Goal: Information Seeking & Learning: Learn about a topic

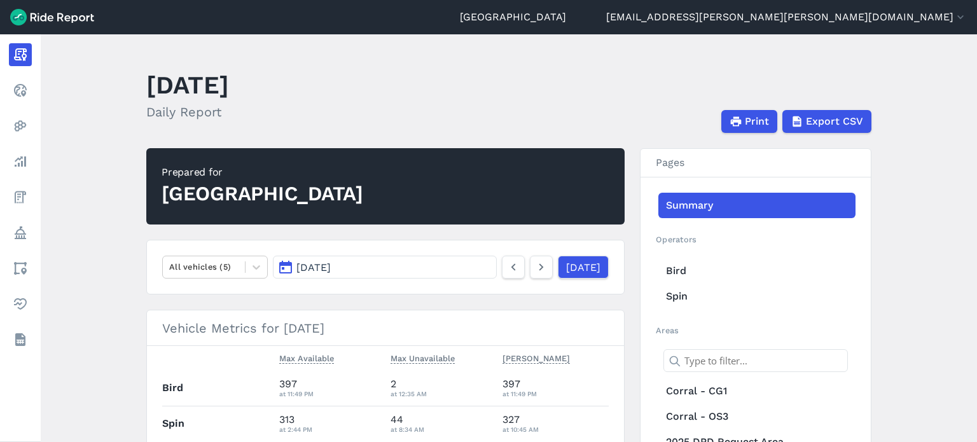
click at [331, 263] on span "[DATE]" at bounding box center [313, 267] width 34 height 12
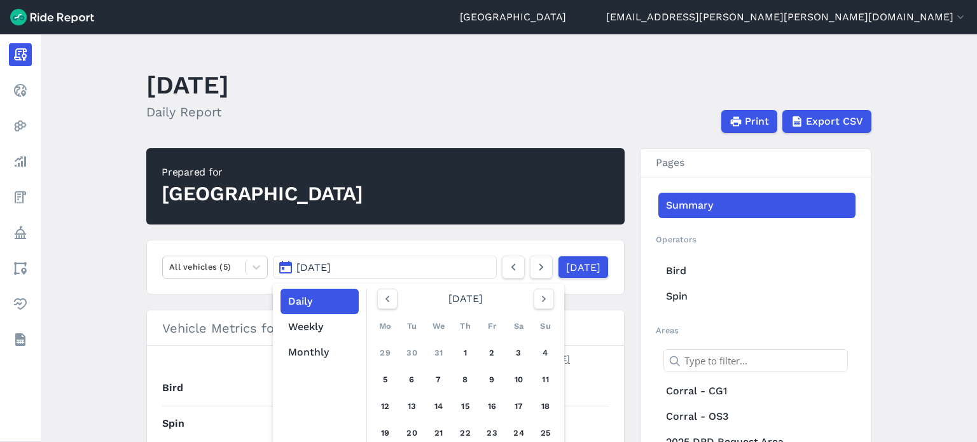
click at [97, 163] on main "[DATE] Daily Report Print Export CSV Prepared for Durham All vehicles (5) [DATE…" at bounding box center [509, 238] width 936 height 408
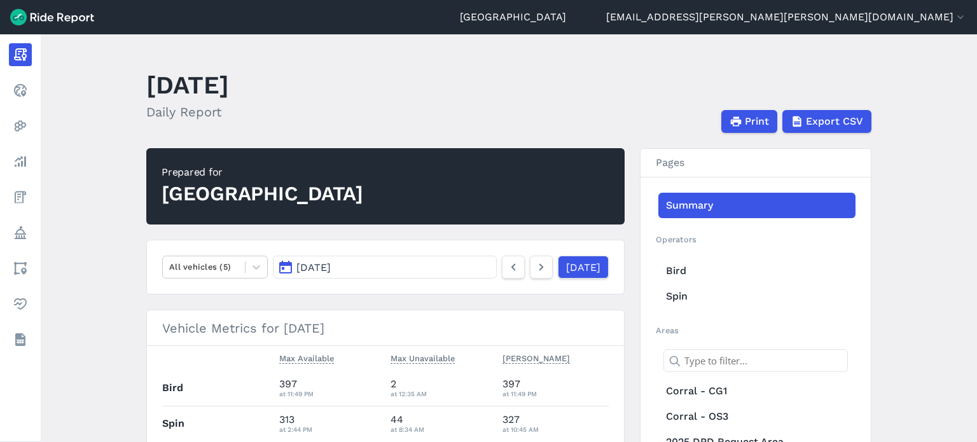
click at [326, 265] on span "[DATE]" at bounding box center [313, 267] width 34 height 12
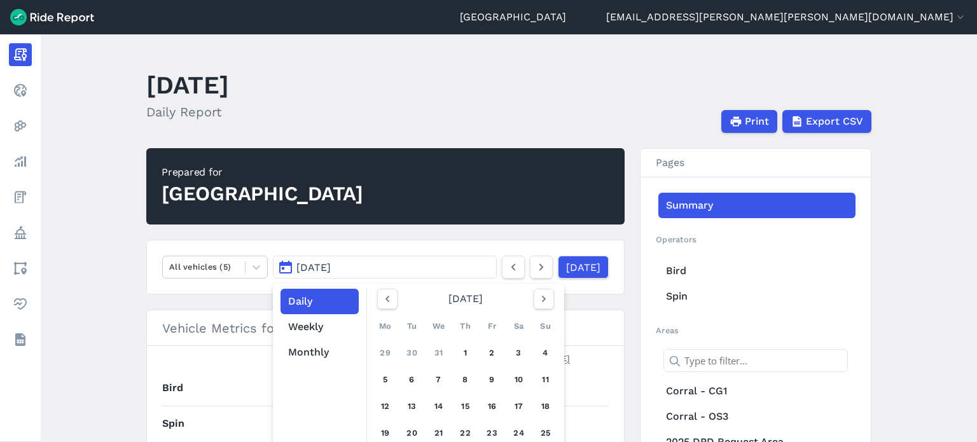
click at [122, 134] on main "[DATE] Daily Report Print Export CSV Prepared for Durham All vehicles (5) [DATE…" at bounding box center [509, 238] width 936 height 408
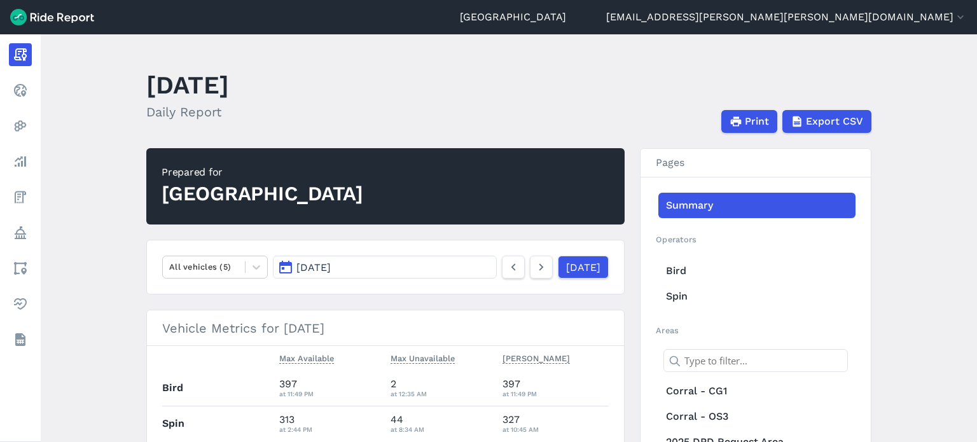
click at [120, 139] on main "[DATE] Daily Report Print Export CSV Prepared for Durham All vehicles (5) [DATE…" at bounding box center [509, 238] width 936 height 408
click at [457, 104] on header "[DATE] Daily Report Print Export CSV" at bounding box center [516, 99] width 740 height 68
click at [417, 268] on button "[DATE]" at bounding box center [385, 267] width 224 height 23
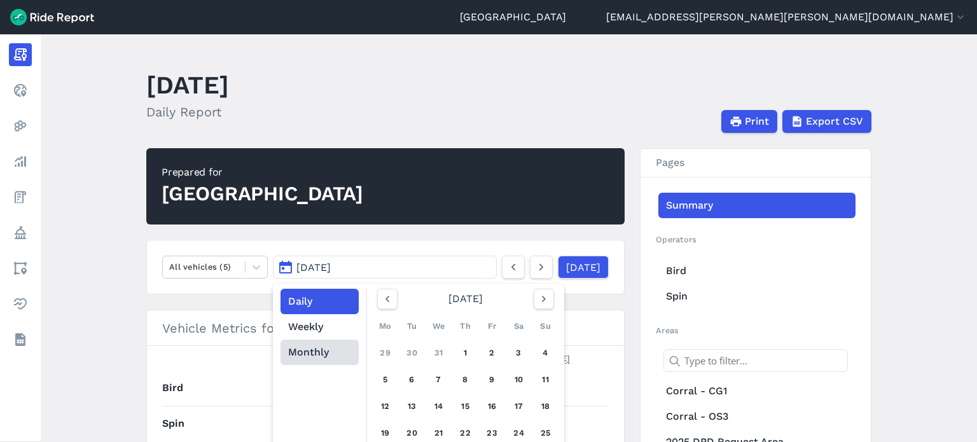
click at [304, 349] on button "Monthly" at bounding box center [319, 352] width 78 height 25
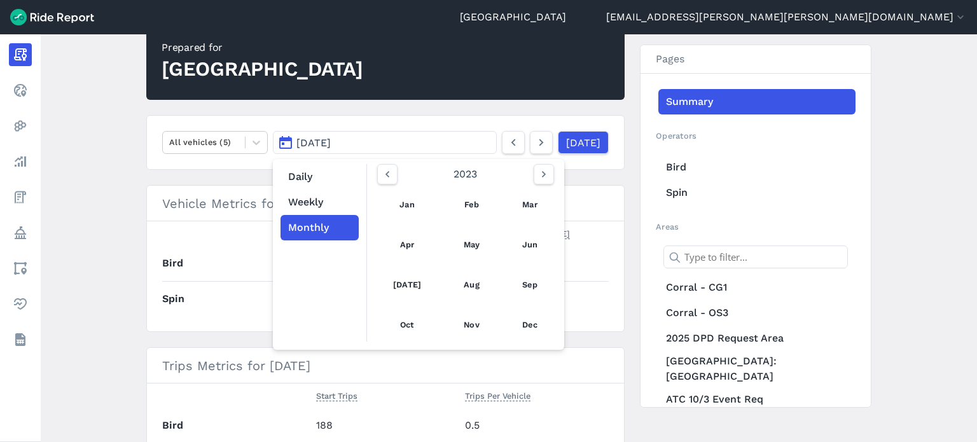
scroll to position [127, 0]
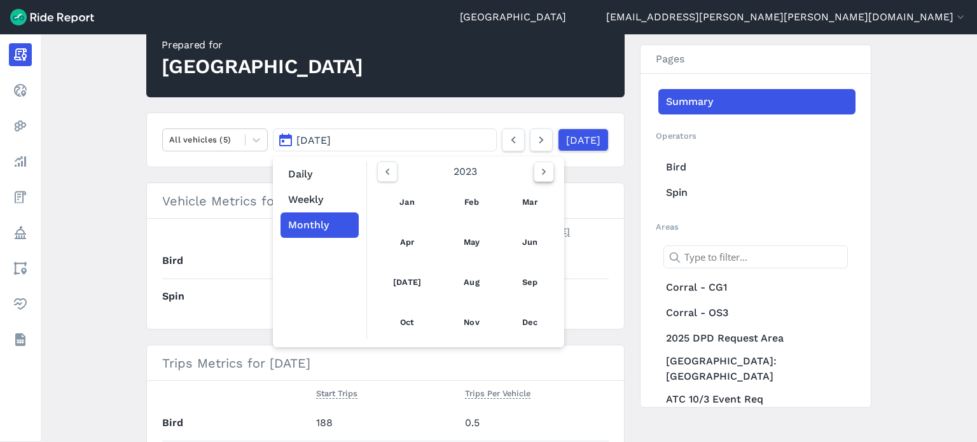
click at [541, 175] on icon "button" at bounding box center [543, 171] width 13 height 13
click at [378, 168] on button "button" at bounding box center [387, 172] width 20 height 20
click at [398, 275] on link "[DATE]" at bounding box center [407, 282] width 56 height 31
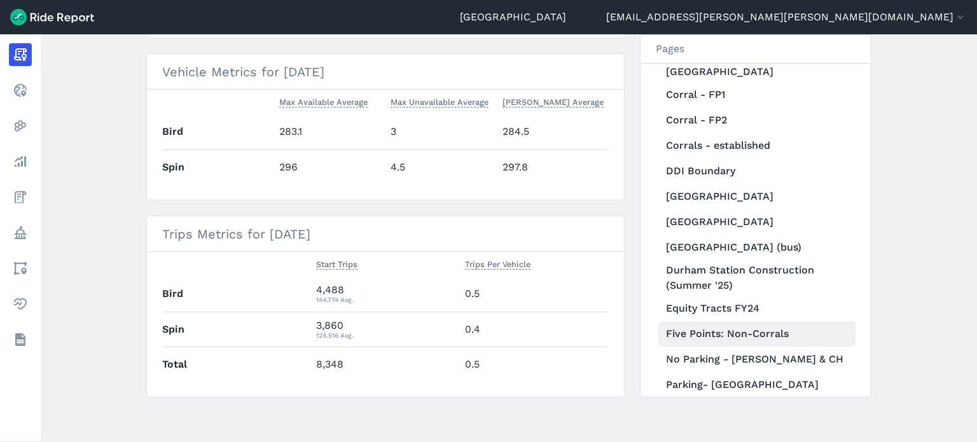
scroll to position [509, 0]
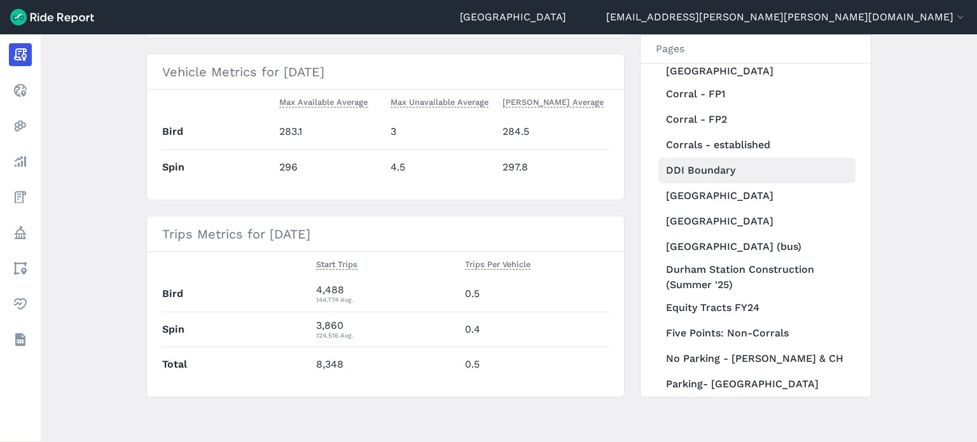
click at [712, 158] on link "DDI Boundary" at bounding box center [756, 170] width 197 height 25
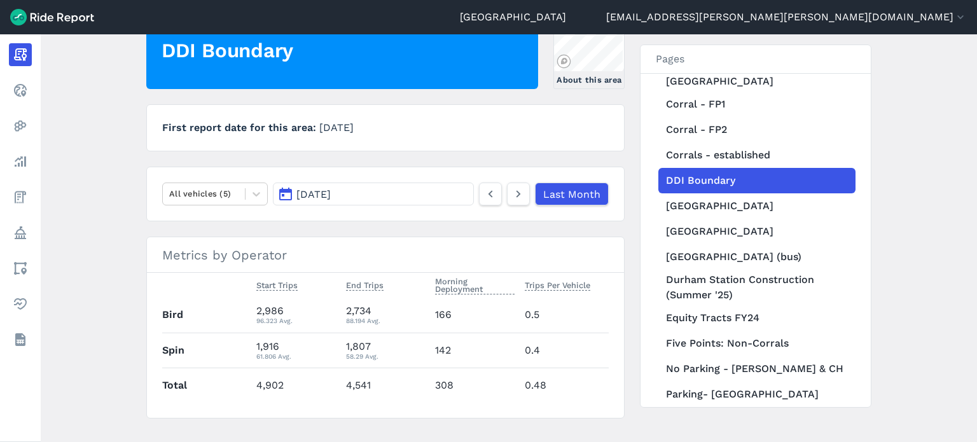
scroll to position [156, 0]
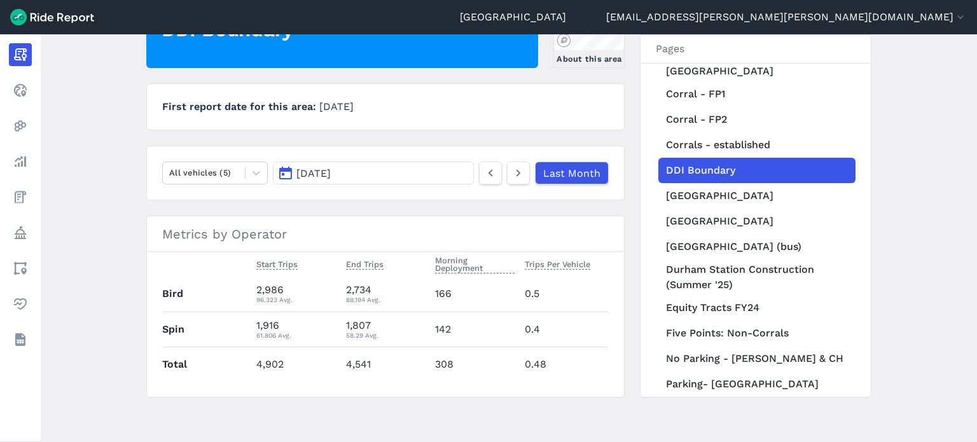
click at [276, 366] on td "4,902" at bounding box center [295, 364] width 89 height 35
drag, startPoint x: 284, startPoint y: 362, endPoint x: 257, endPoint y: 362, distance: 26.7
click at [257, 362] on td "4,902" at bounding box center [295, 364] width 89 height 35
copy td "4,902"
click at [284, 321] on div "1,916 61.806 Avg." at bounding box center [295, 329] width 79 height 23
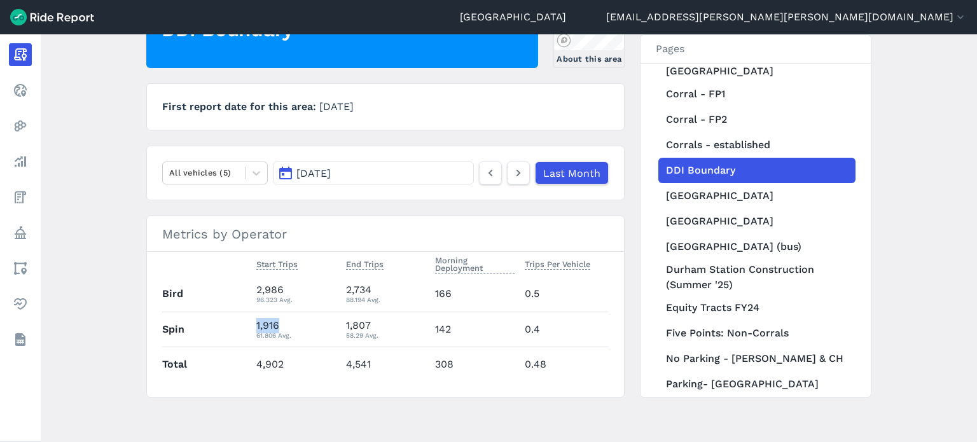
drag, startPoint x: 280, startPoint y: 323, endPoint x: 253, endPoint y: 325, distance: 26.8
click at [253, 325] on td "1,916 61.806 Avg." at bounding box center [295, 329] width 89 height 35
copy div "1,916"
click at [293, 289] on div "2,986 96.323 Avg." at bounding box center [295, 293] width 79 height 23
drag, startPoint x: 283, startPoint y: 291, endPoint x: 253, endPoint y: 290, distance: 29.9
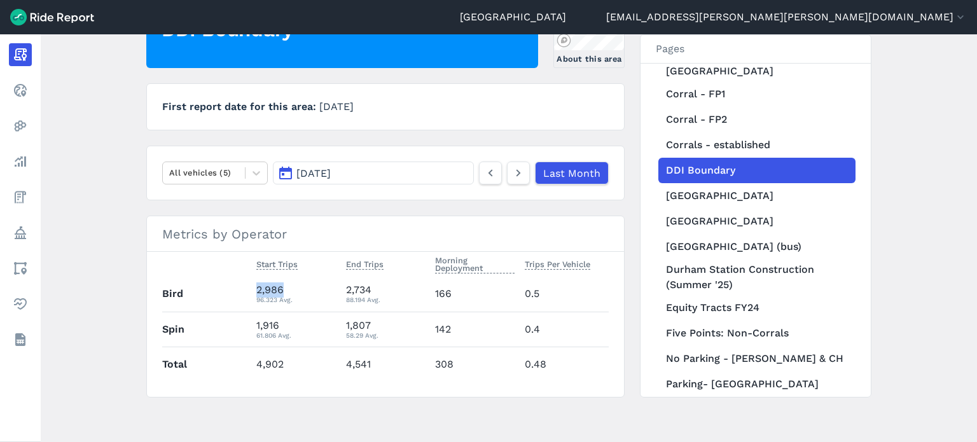
click at [253, 290] on td "2,986 96.323 Avg." at bounding box center [295, 294] width 89 height 35
copy div "2,986"
click at [293, 290] on div "2,986 96.323 Avg." at bounding box center [295, 293] width 79 height 23
drag, startPoint x: 284, startPoint y: 285, endPoint x: 254, endPoint y: 285, distance: 29.3
click at [256, 285] on div "2,986 96.323 Avg." at bounding box center [295, 293] width 79 height 23
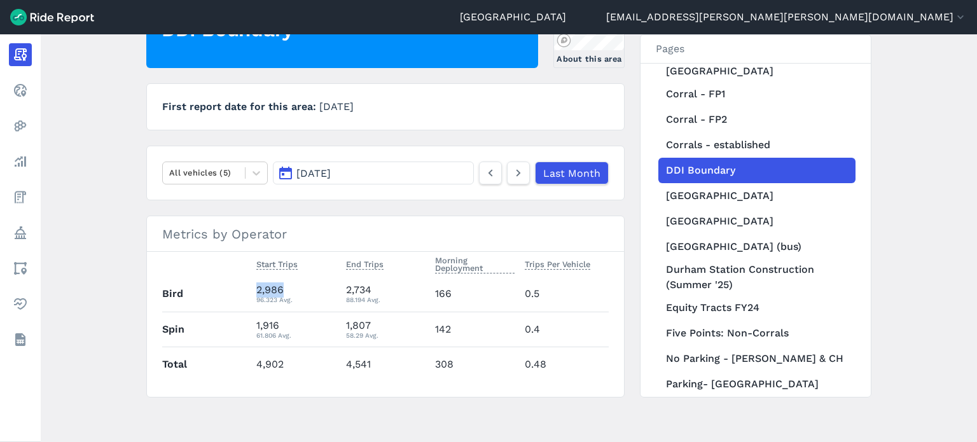
copy div "2,986"
click at [455, 167] on button "[DATE]" at bounding box center [373, 173] width 201 height 23
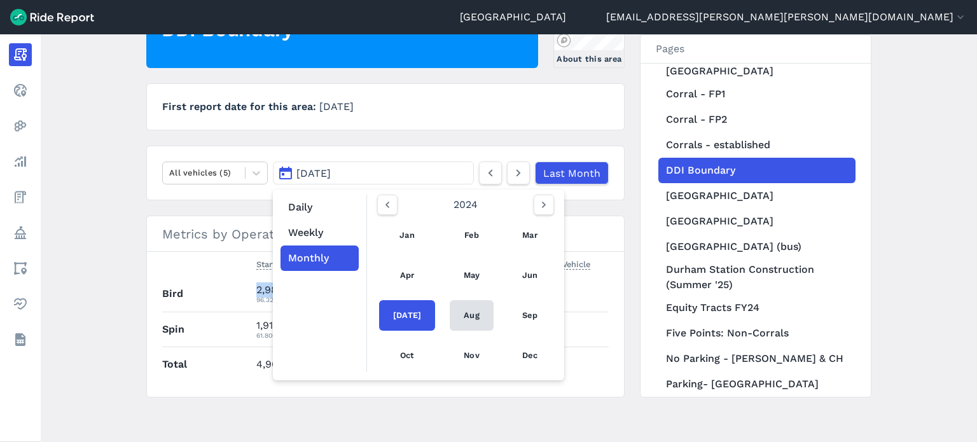
click at [466, 312] on link "Aug" at bounding box center [472, 315] width 44 height 31
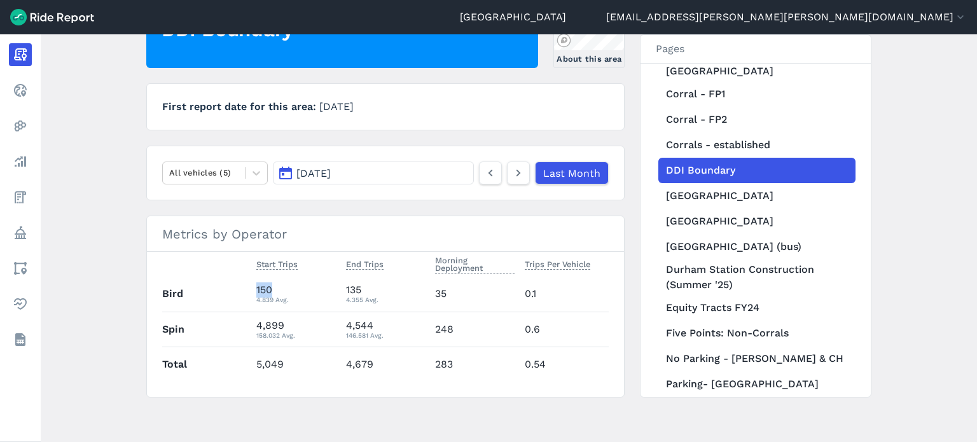
drag, startPoint x: 275, startPoint y: 287, endPoint x: 255, endPoint y: 291, distance: 20.1
click at [256, 291] on div "150 4.839 Avg." at bounding box center [295, 293] width 79 height 23
copy div "150"
click at [273, 319] on div "4,899 158.032 Avg." at bounding box center [295, 329] width 79 height 23
drag, startPoint x: 285, startPoint y: 321, endPoint x: 251, endPoint y: 322, distance: 34.4
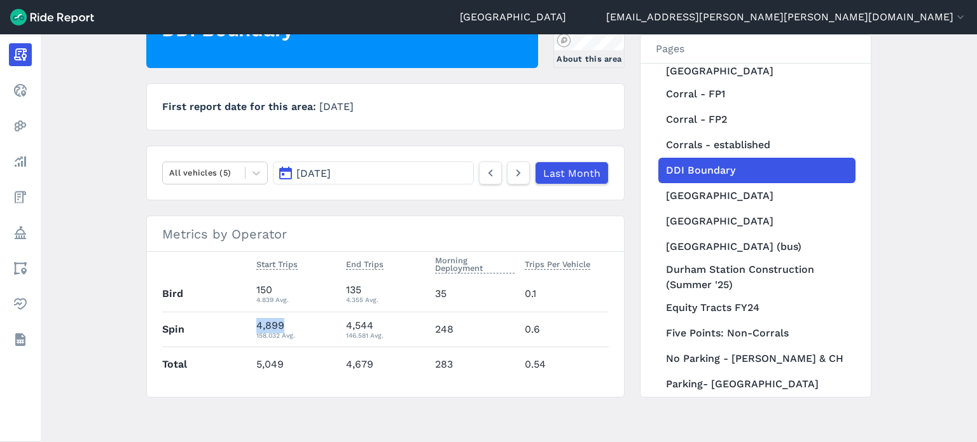
click at [247, 322] on tr "Spin 4,899 158.032 Avg. 4,544 146.581 Avg. 248 0.6" at bounding box center [385, 329] width 446 height 35
copy tr "4,899"
click at [279, 359] on td "5,049" at bounding box center [295, 364] width 89 height 35
drag, startPoint x: 280, startPoint y: 361, endPoint x: 255, endPoint y: 363, distance: 24.9
click at [255, 363] on td "5,049" at bounding box center [295, 364] width 89 height 35
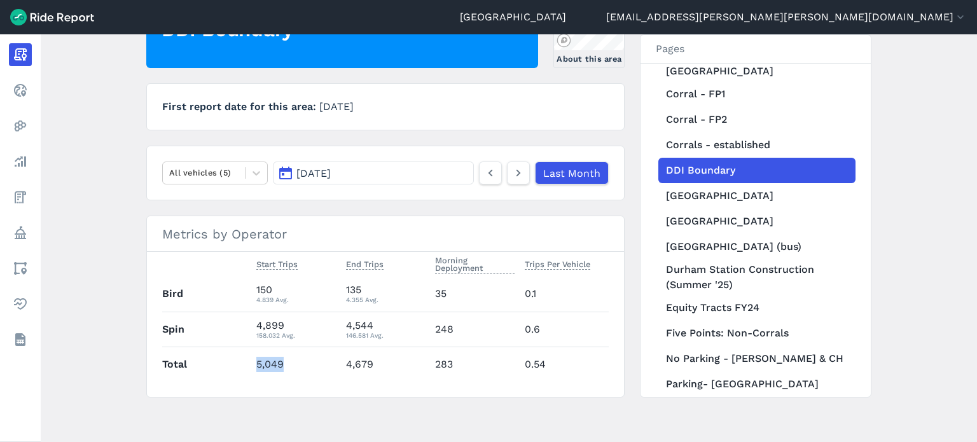
copy td "5,049"
click at [410, 171] on button "[DATE]" at bounding box center [373, 173] width 201 height 23
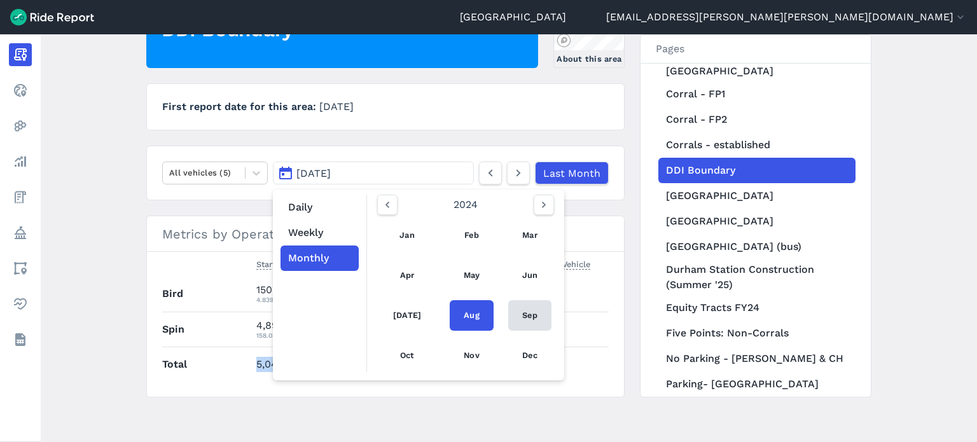
click at [528, 310] on link "Sep" at bounding box center [529, 315] width 43 height 31
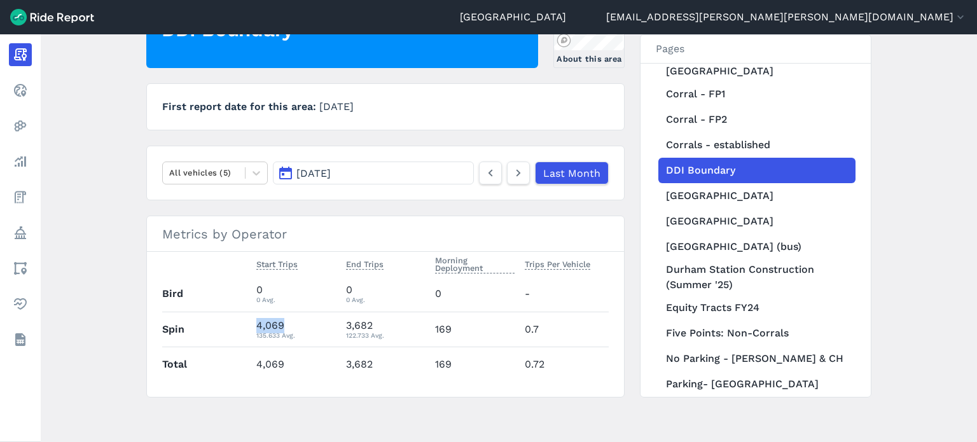
drag, startPoint x: 285, startPoint y: 322, endPoint x: 254, endPoint y: 324, distance: 31.2
click at [254, 324] on td "4,069 135.633 Avg." at bounding box center [295, 329] width 89 height 35
copy div "4,069"
click at [386, 174] on button "[DATE]" at bounding box center [373, 173] width 201 height 23
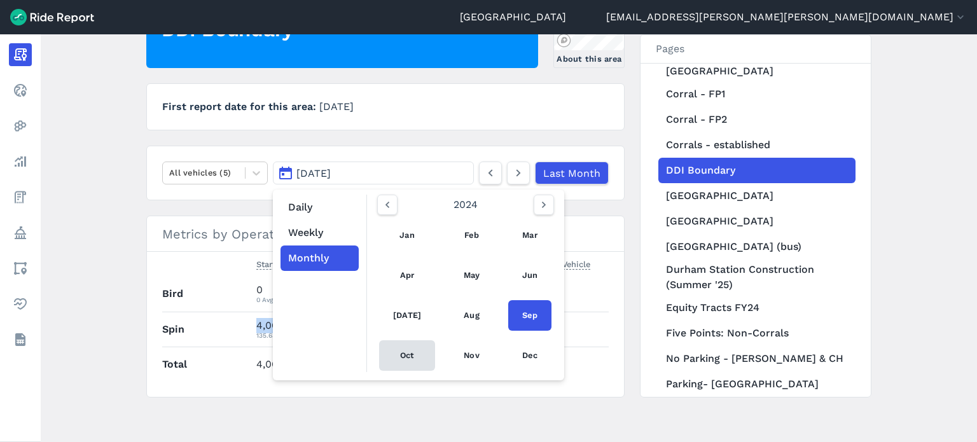
click at [405, 351] on link "Oct" at bounding box center [407, 355] width 56 height 31
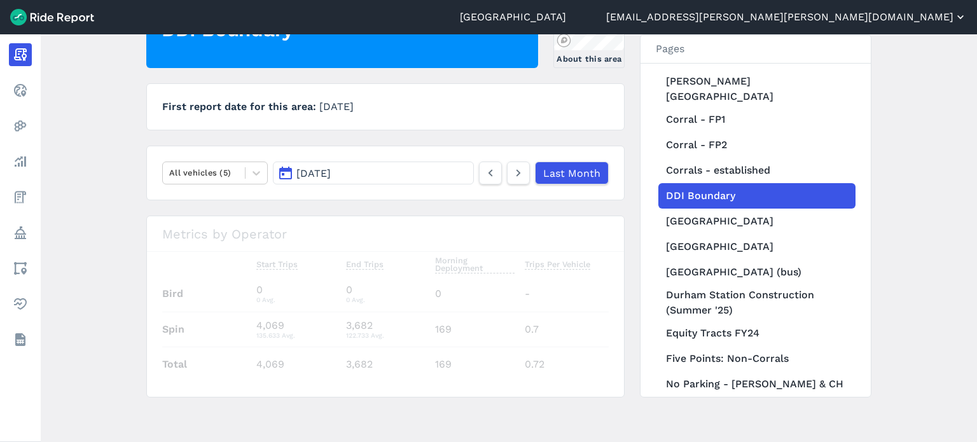
scroll to position [121, 0]
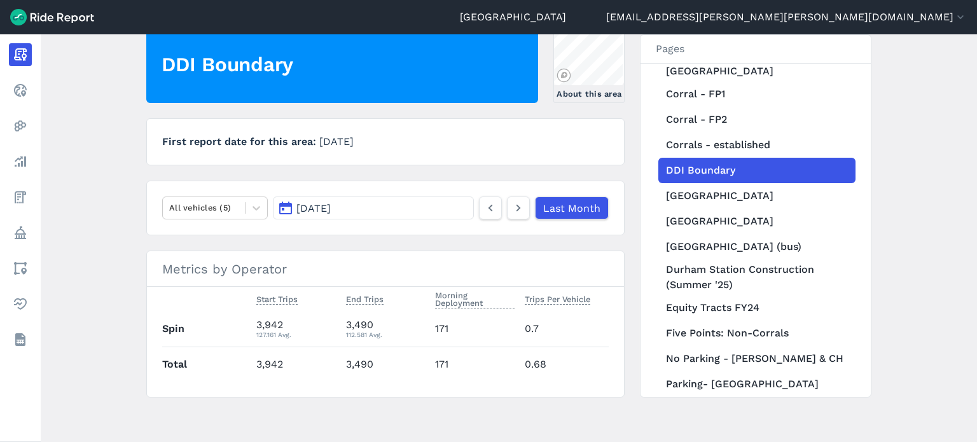
click at [114, 272] on main "[DATE] Monthly Report Print Export CSV DDI Boundary About this area First repor…" at bounding box center [509, 238] width 936 height 408
drag, startPoint x: 283, startPoint y: 321, endPoint x: 254, endPoint y: 323, distance: 28.7
click at [256, 323] on div "3,942 127.161 Avg." at bounding box center [295, 328] width 79 height 23
copy div "3,942"
click at [413, 213] on button "[DATE]" at bounding box center [373, 208] width 201 height 23
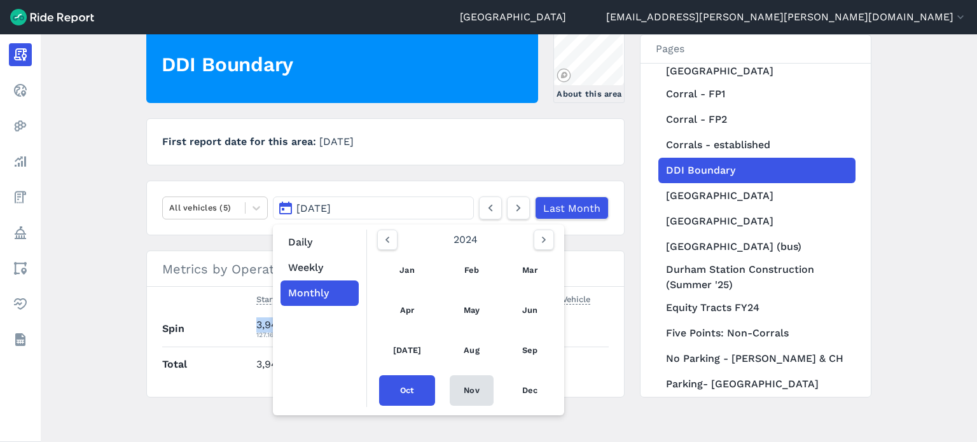
click at [464, 386] on link "Nov" at bounding box center [472, 390] width 44 height 31
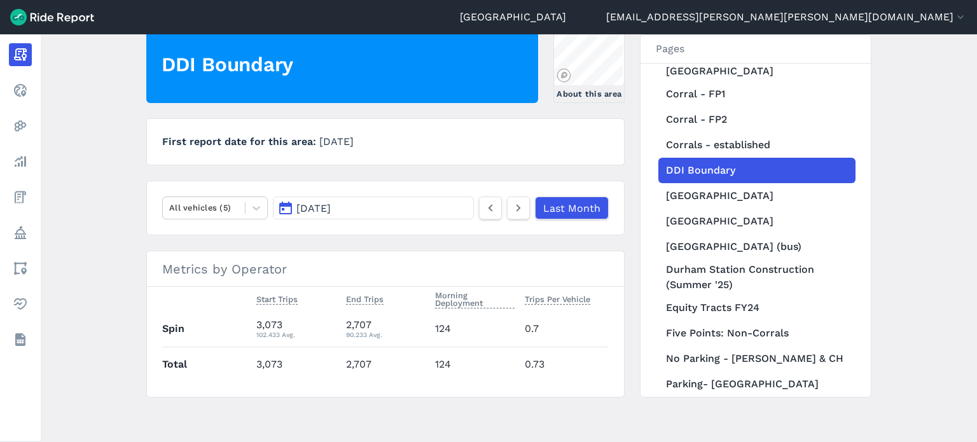
click at [122, 237] on main "[DATE] Monthly Report Print Export CSV DDI Boundary About this area First repor…" at bounding box center [509, 238] width 936 height 408
drag, startPoint x: 282, startPoint y: 326, endPoint x: 254, endPoint y: 325, distance: 28.0
click at [254, 325] on td "3,073 102.433 Avg." at bounding box center [295, 329] width 89 height 35
copy div "3,073"
drag, startPoint x: 307, startPoint y: 211, endPoint x: 309, endPoint y: 221, distance: 10.4
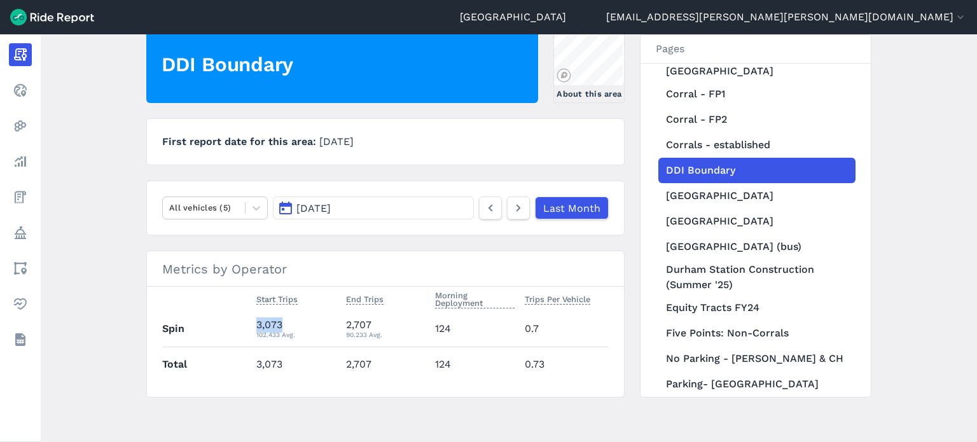
click at [307, 211] on span "[DATE]" at bounding box center [313, 208] width 34 height 12
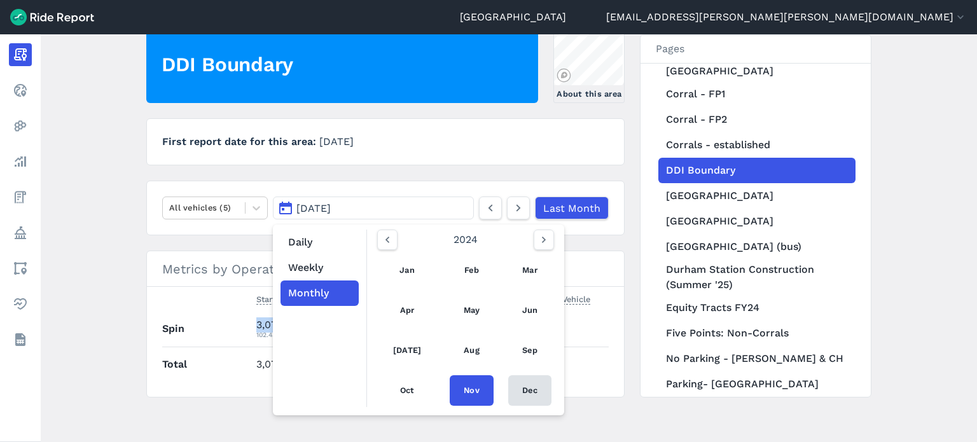
click at [522, 393] on link "Dec" at bounding box center [529, 390] width 43 height 31
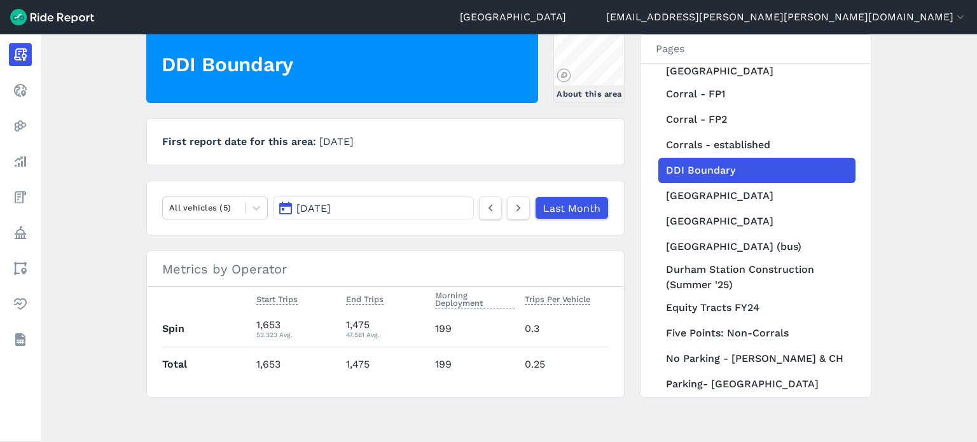
click at [111, 205] on main "[DATE] Monthly Report Print Export CSV DDI Boundary About this area First repor…" at bounding box center [509, 238] width 936 height 408
drag, startPoint x: 270, startPoint y: 322, endPoint x: 256, endPoint y: 324, distance: 14.1
click at [256, 324] on div "1,653 53.323 Avg." at bounding box center [295, 328] width 79 height 23
click at [354, 213] on button "[DATE]" at bounding box center [373, 208] width 201 height 23
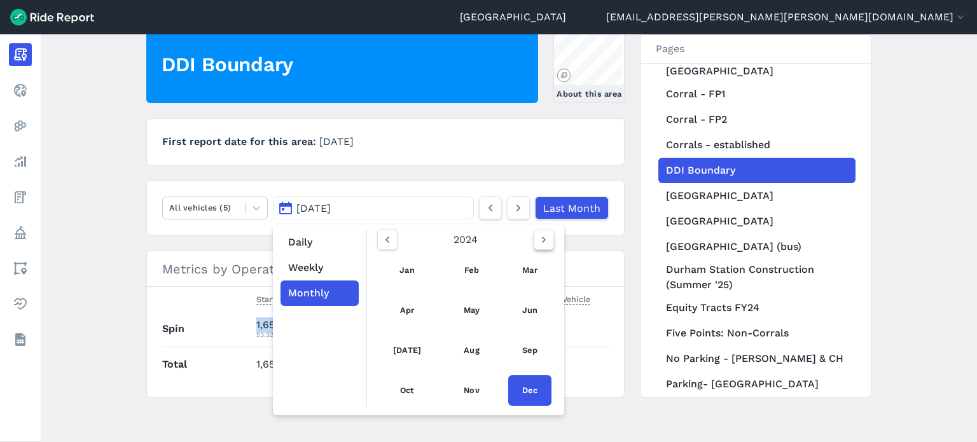
click at [537, 239] on icon "button" at bounding box center [543, 239] width 13 height 13
click at [399, 275] on link "Jan" at bounding box center [407, 270] width 56 height 31
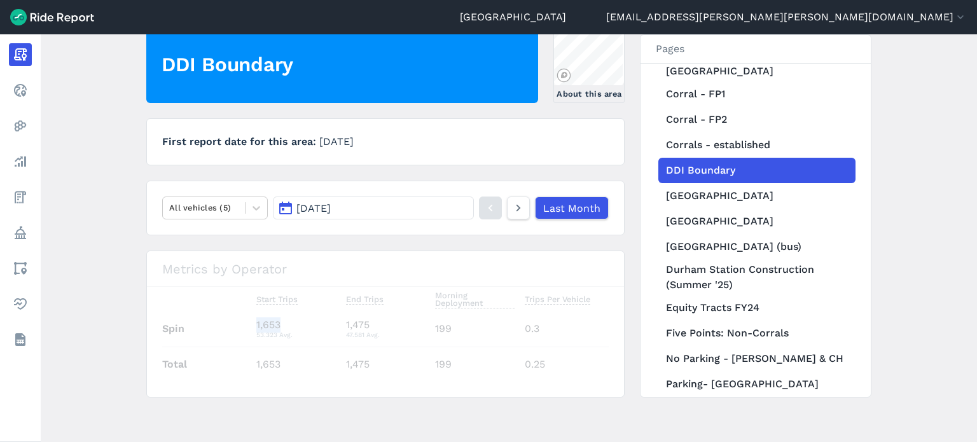
scroll to position [509, 0]
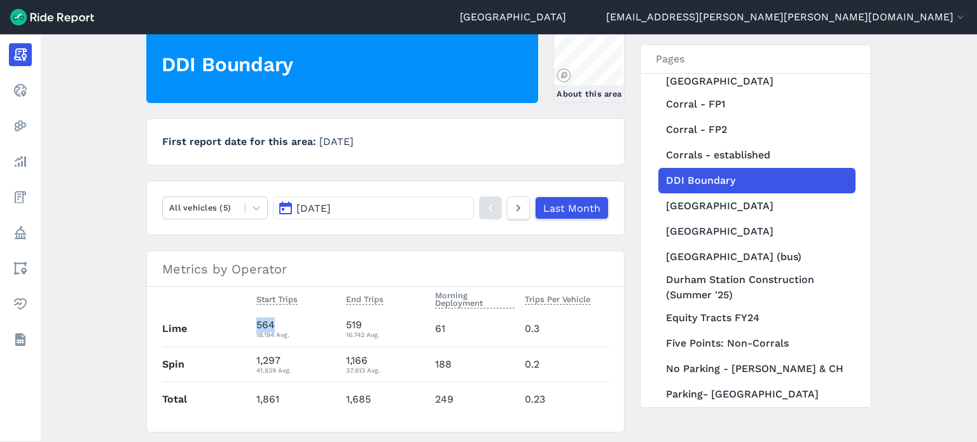
drag, startPoint x: 279, startPoint y: 325, endPoint x: 252, endPoint y: 325, distance: 27.3
click at [252, 325] on td "564 18.194 Avg." at bounding box center [295, 329] width 89 height 35
drag, startPoint x: 275, startPoint y: 356, endPoint x: 254, endPoint y: 357, distance: 21.6
click at [254, 357] on td "1,297 41.839 Avg." at bounding box center [295, 364] width 89 height 35
click at [279, 357] on div "1,297 41.839 Avg." at bounding box center [295, 364] width 79 height 23
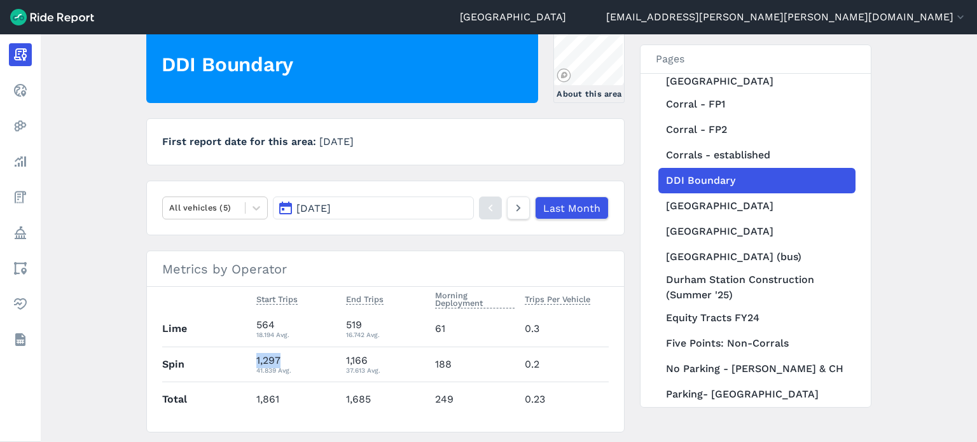
drag, startPoint x: 281, startPoint y: 359, endPoint x: 254, endPoint y: 362, distance: 26.9
click at [256, 362] on div "1,297 41.839 Avg." at bounding box center [295, 364] width 79 height 23
drag, startPoint x: 276, startPoint y: 398, endPoint x: 254, endPoint y: 398, distance: 22.3
click at [254, 398] on td "1,861" at bounding box center [295, 399] width 89 height 35
click at [415, 244] on article "DDI Boundary About this area First report date for this area [DATE] All vehicle…" at bounding box center [385, 230] width 478 height 406
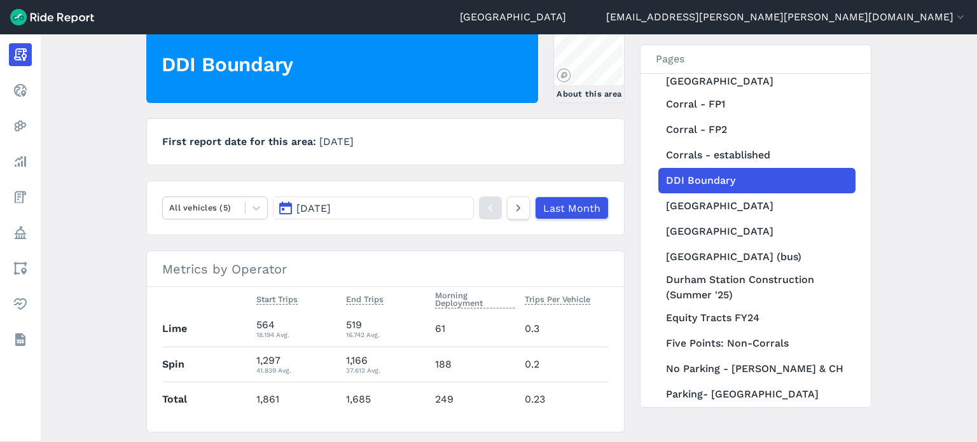
click at [391, 203] on button "[DATE]" at bounding box center [373, 208] width 201 height 23
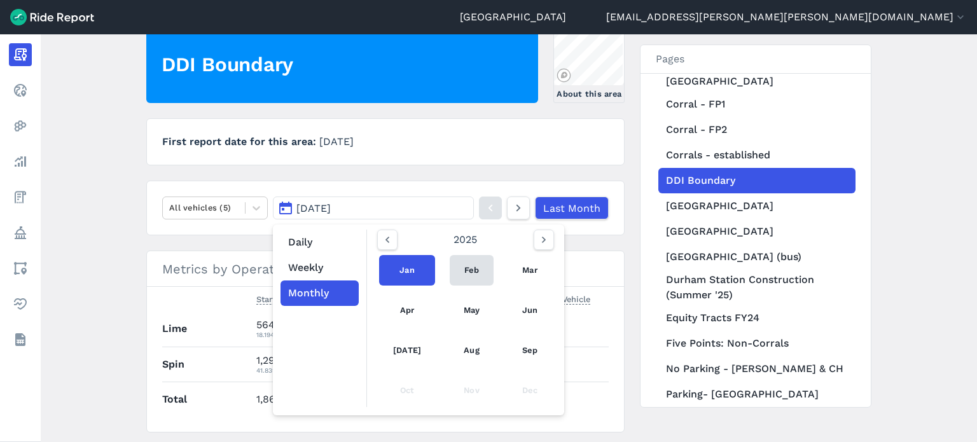
click at [464, 268] on link "Feb" at bounding box center [472, 270] width 44 height 31
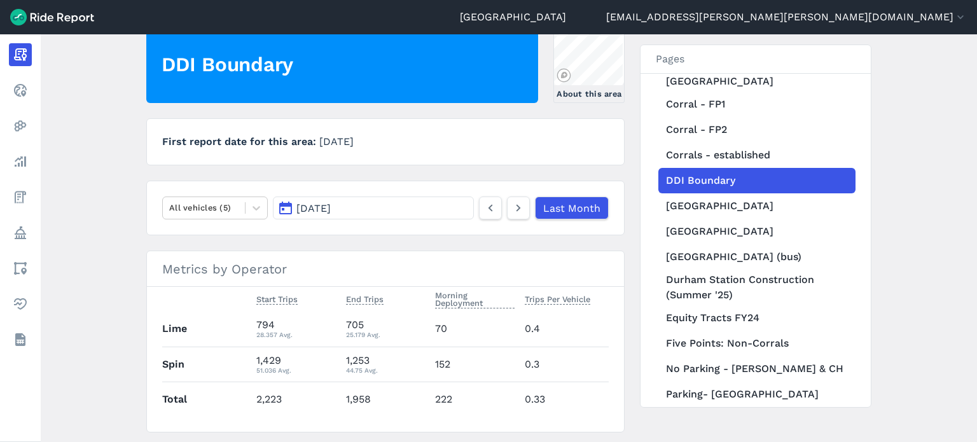
click at [131, 246] on main "[DATE] Monthly Report Print Export CSV DDI Boundary About this area First repor…" at bounding box center [509, 238] width 936 height 408
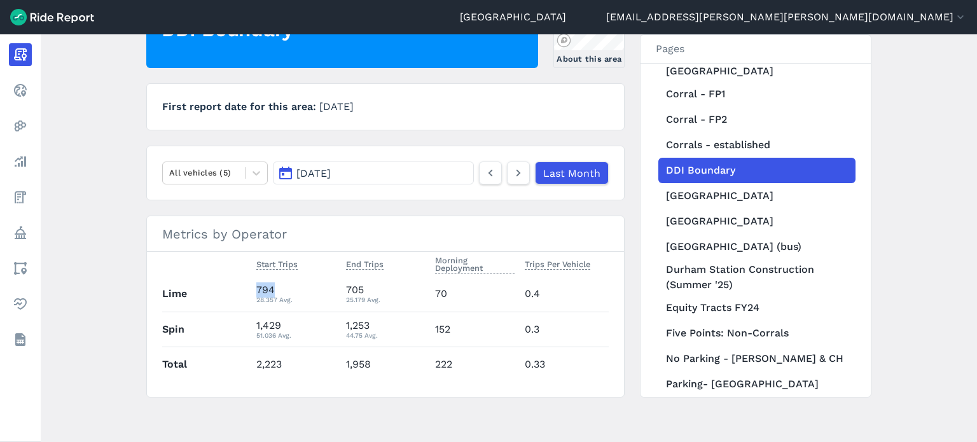
drag, startPoint x: 281, startPoint y: 289, endPoint x: 257, endPoint y: 290, distance: 24.2
click at [257, 290] on div "794 28.357 Avg." at bounding box center [295, 293] width 79 height 23
drag, startPoint x: 309, startPoint y: 324, endPoint x: 302, endPoint y: 324, distance: 7.0
click at [308, 324] on div "1,429 51.036 Avg." at bounding box center [295, 329] width 79 height 23
drag, startPoint x: 279, startPoint y: 322, endPoint x: 252, endPoint y: 322, distance: 27.3
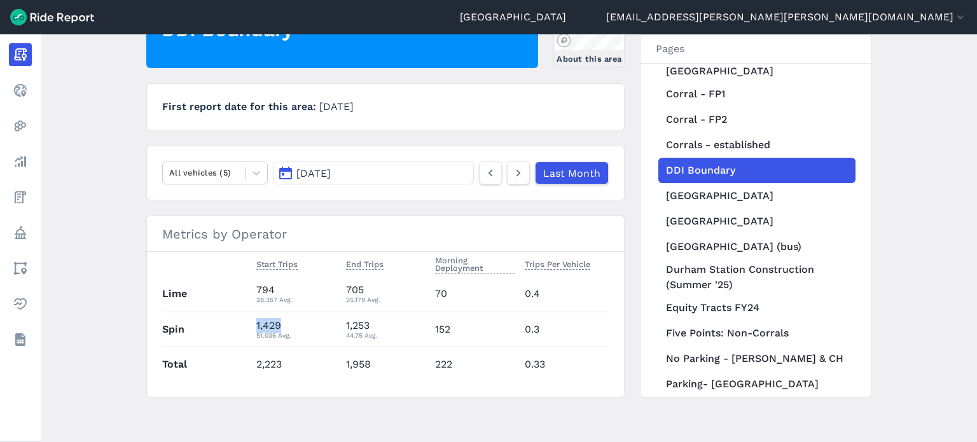
click at [252, 322] on td "1,429 51.036 Avg." at bounding box center [295, 329] width 89 height 35
click at [321, 166] on button "[DATE]" at bounding box center [373, 173] width 201 height 23
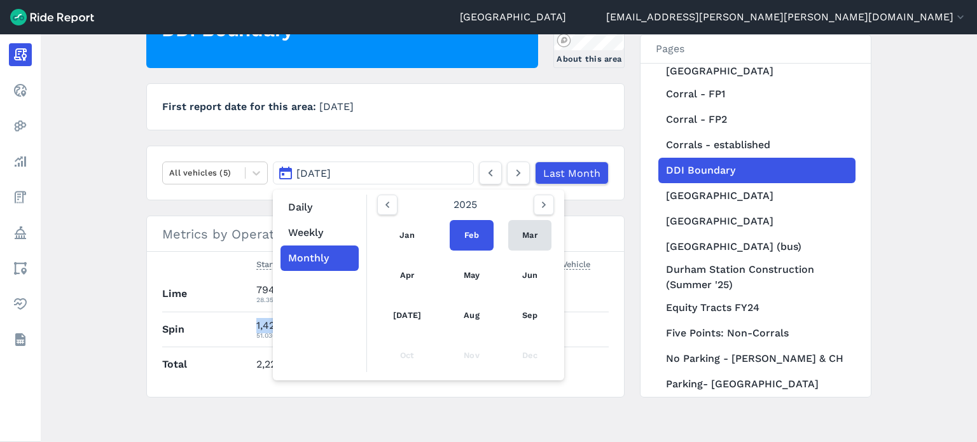
click at [529, 238] on link "Mar" at bounding box center [529, 235] width 43 height 31
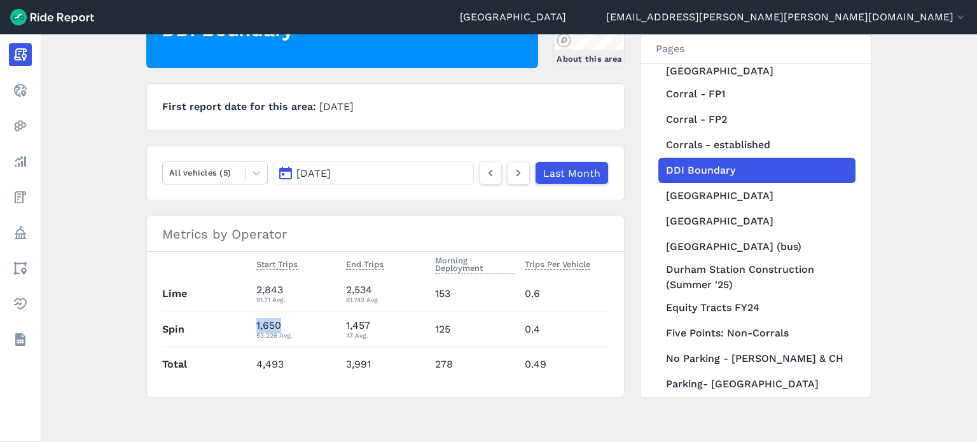
drag, startPoint x: 280, startPoint y: 325, endPoint x: 256, endPoint y: 323, distance: 24.2
click at [256, 323] on div "1,650 53.226 Avg." at bounding box center [295, 329] width 79 height 23
click at [284, 289] on div "2,843 91.71 Avg." at bounding box center [295, 293] width 79 height 23
drag, startPoint x: 267, startPoint y: 289, endPoint x: 254, endPoint y: 289, distance: 13.4
click at [254, 289] on td "2,843 91.71 Avg." at bounding box center [295, 294] width 89 height 35
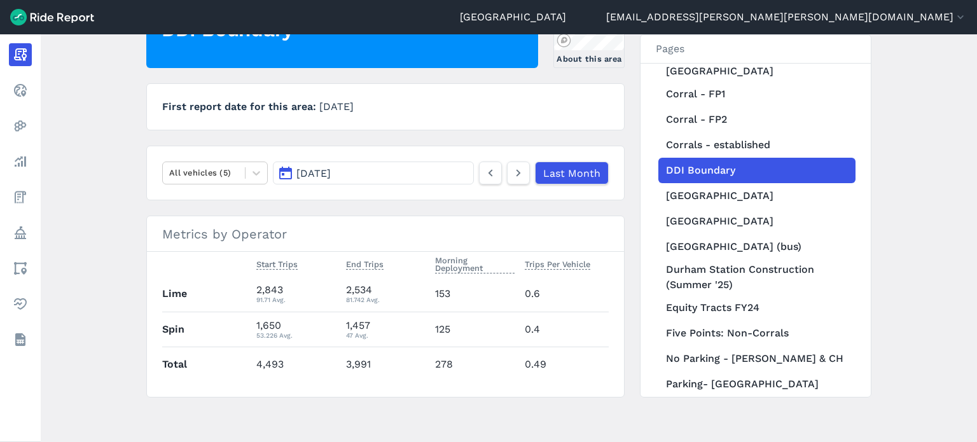
drag, startPoint x: 421, startPoint y: 211, endPoint x: 419, endPoint y: 198, distance: 12.9
click at [421, 211] on article "DDI Boundary About this area First report date for this area [DATE] All vehicle…" at bounding box center [385, 195] width 478 height 406
click at [410, 178] on button "[DATE]" at bounding box center [373, 173] width 201 height 23
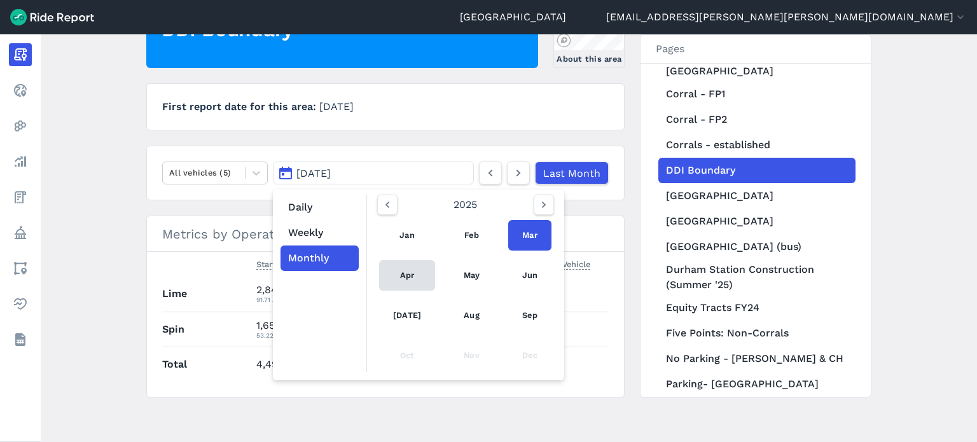
click at [401, 275] on link "Apr" at bounding box center [407, 275] width 56 height 31
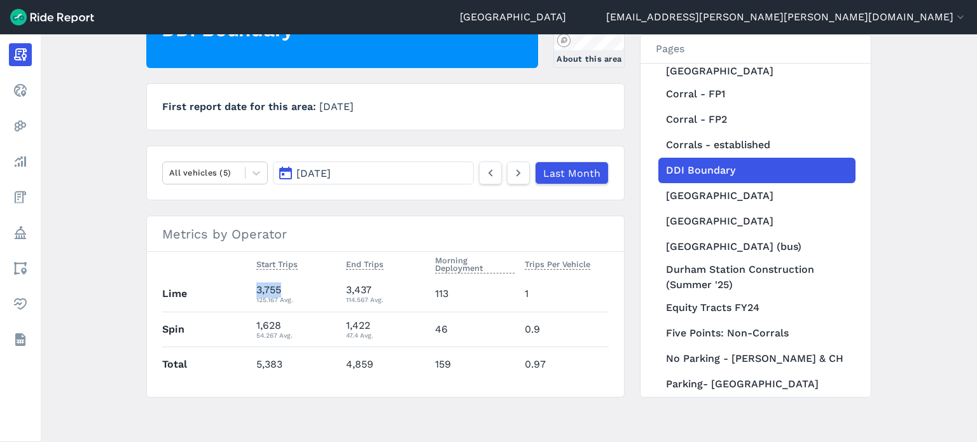
drag, startPoint x: 286, startPoint y: 286, endPoint x: 256, endPoint y: 288, distance: 30.0
click at [256, 288] on div "3,755 125.167 Avg." at bounding box center [295, 293] width 79 height 23
click at [293, 326] on div "1,628 54.267 Avg." at bounding box center [295, 329] width 79 height 23
drag, startPoint x: 280, startPoint y: 323, endPoint x: 253, endPoint y: 325, distance: 26.8
click at [253, 325] on td "1,628 54.267 Avg." at bounding box center [295, 329] width 89 height 35
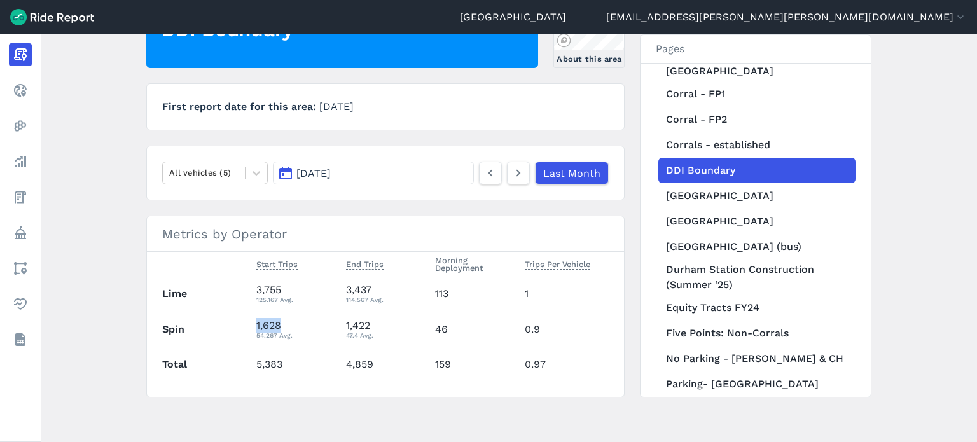
click at [359, 165] on button "[DATE]" at bounding box center [373, 173] width 201 height 23
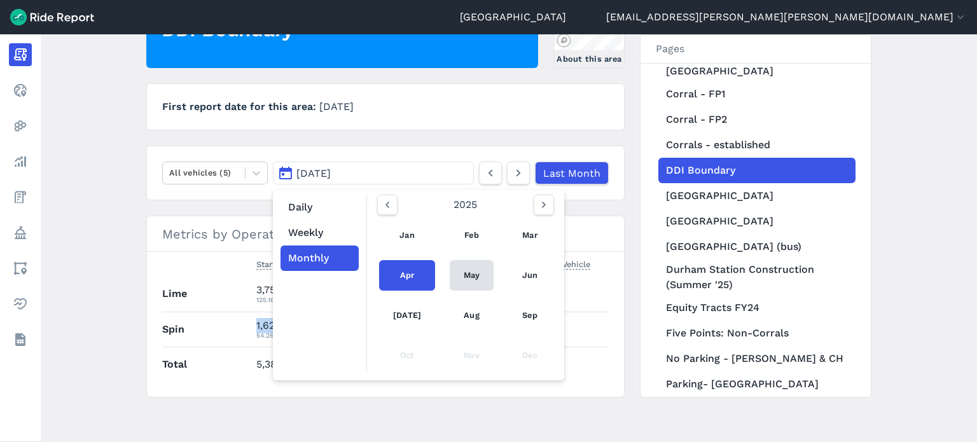
click at [463, 270] on link "May" at bounding box center [472, 275] width 44 height 31
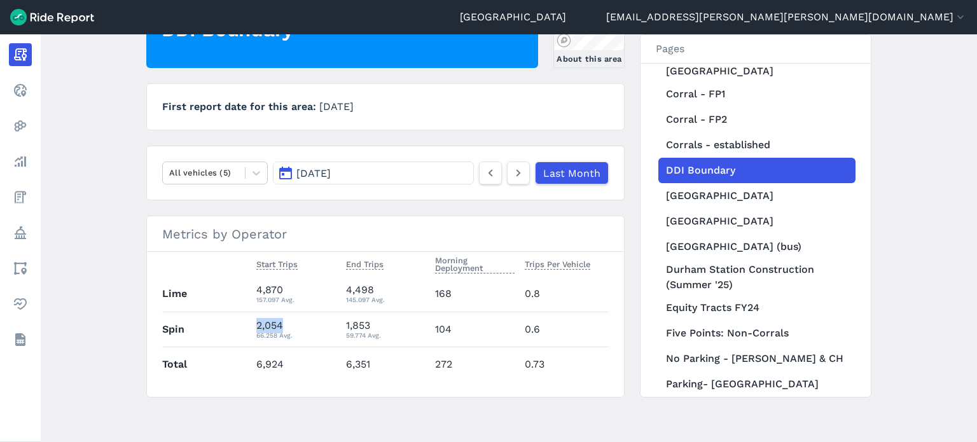
drag, startPoint x: 280, startPoint y: 321, endPoint x: 256, endPoint y: 323, distance: 23.7
click at [256, 323] on div "2,054 66.258 Avg." at bounding box center [295, 329] width 79 height 23
click at [278, 289] on div "4,870 157.097 Avg." at bounding box center [295, 293] width 79 height 23
drag, startPoint x: 282, startPoint y: 286, endPoint x: 255, endPoint y: 286, distance: 26.7
click at [256, 286] on div "4,870 157.097 Avg." at bounding box center [295, 293] width 79 height 23
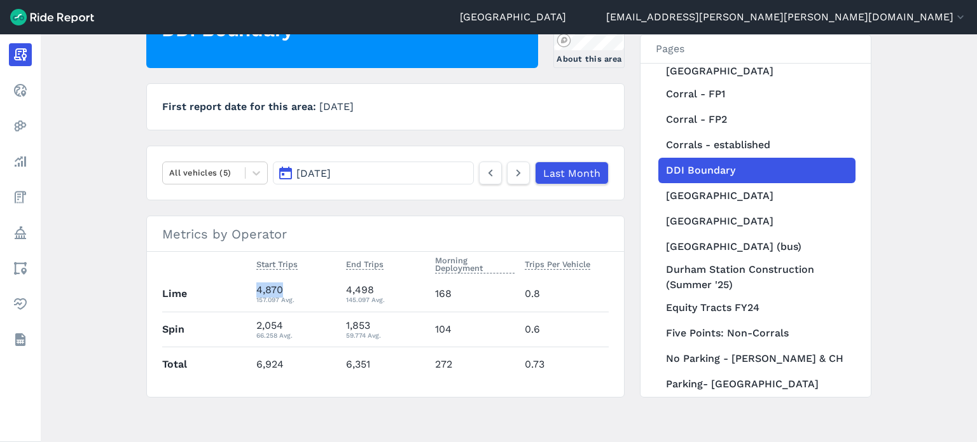
click at [356, 175] on button "[DATE]" at bounding box center [373, 173] width 201 height 23
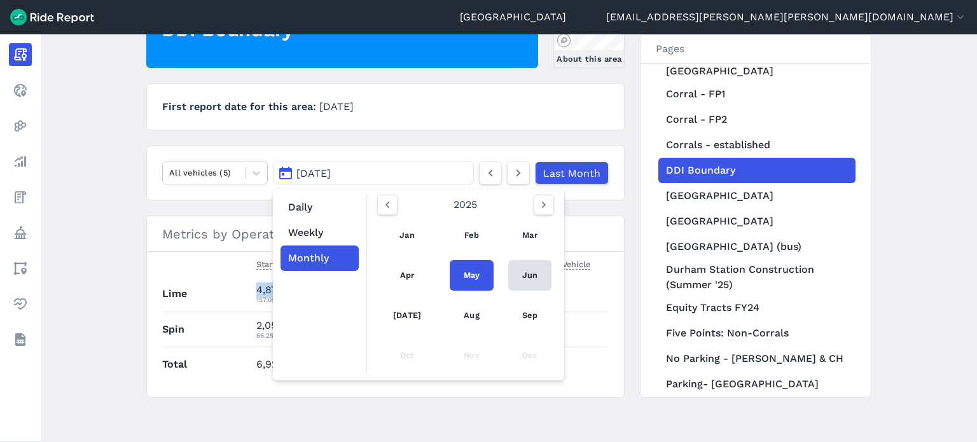
click at [530, 267] on link "Jun" at bounding box center [529, 275] width 43 height 31
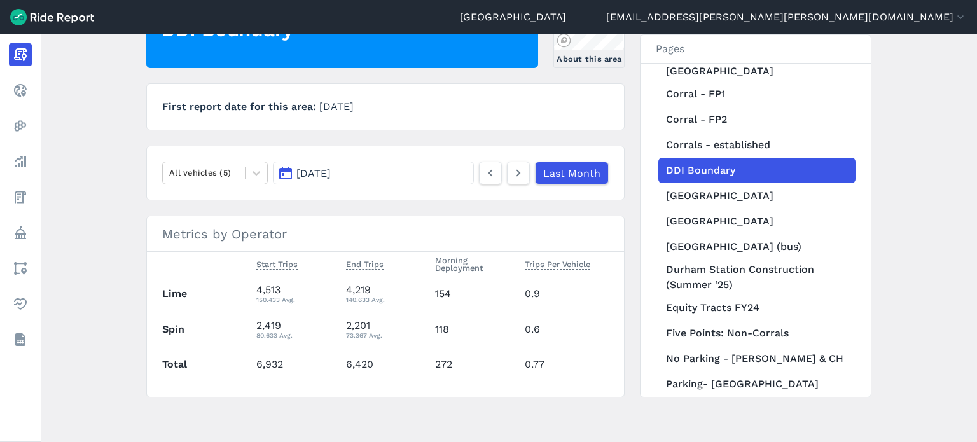
click at [132, 230] on main "[DATE] Monthly Report Print Export CSV DDI Boundary About this area First repor…" at bounding box center [509, 238] width 936 height 408
drag, startPoint x: 280, startPoint y: 287, endPoint x: 256, endPoint y: 290, distance: 24.4
click at [256, 290] on div "4,513 150.433 Avg." at bounding box center [295, 293] width 79 height 23
click at [274, 321] on div "2,419 80.633 Avg." at bounding box center [295, 329] width 79 height 23
drag, startPoint x: 279, startPoint y: 321, endPoint x: 246, endPoint y: 319, distance: 32.5
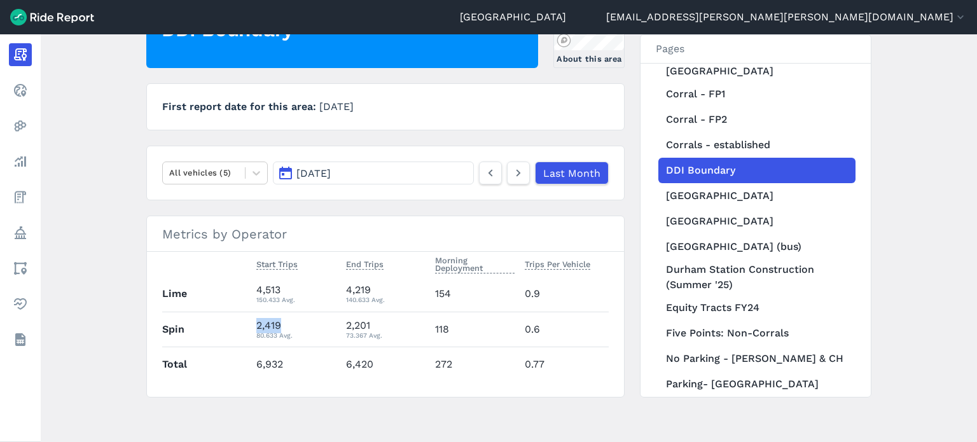
click at [246, 319] on tr "Spin 2,419 80.633 Avg. 2,201 73.367 Avg. 118 0.6" at bounding box center [385, 329] width 446 height 35
click at [128, 188] on main "[DATE] Monthly Report Print Export CSV DDI Boundary About this area First repor…" at bounding box center [509, 238] width 936 height 408
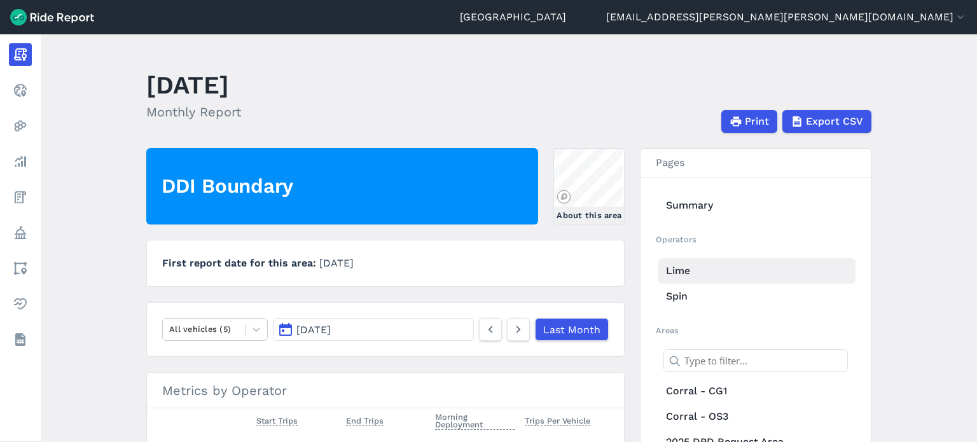
click at [672, 267] on link "Lime" at bounding box center [756, 270] width 197 height 25
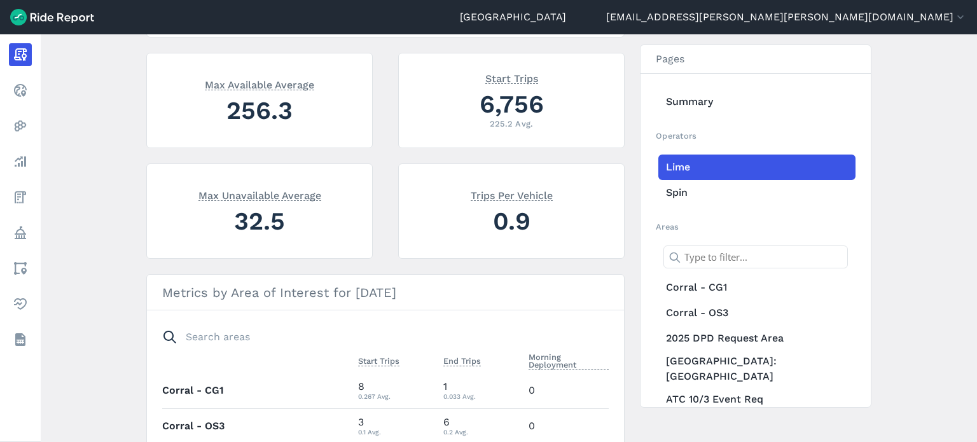
scroll to position [127, 0]
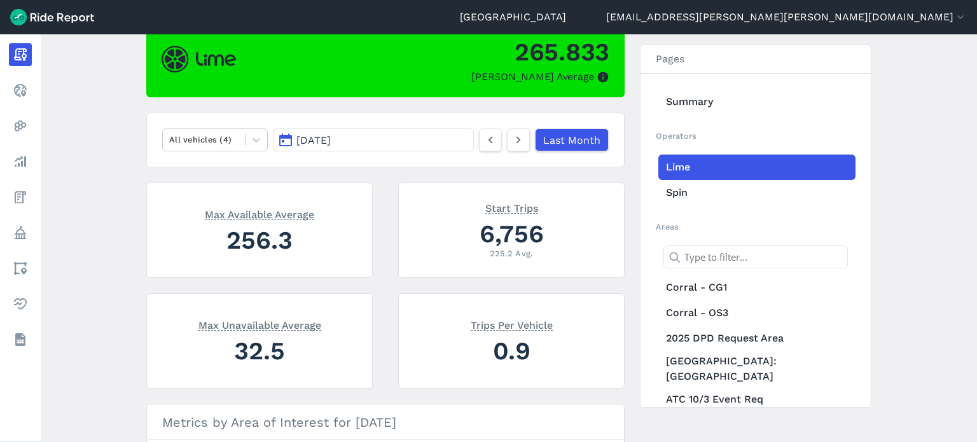
click at [325, 136] on span "[DATE]" at bounding box center [313, 140] width 34 height 12
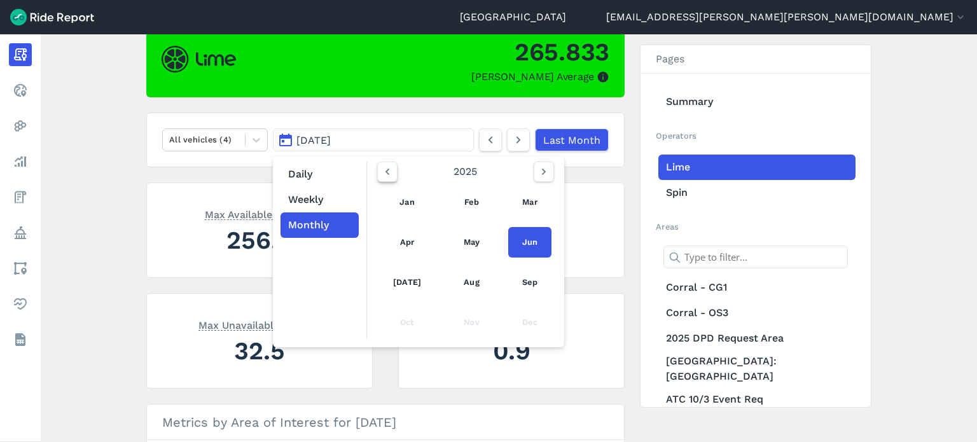
click at [389, 172] on icon "button" at bounding box center [387, 171] width 13 height 13
click at [523, 321] on link "Dec" at bounding box center [529, 322] width 43 height 31
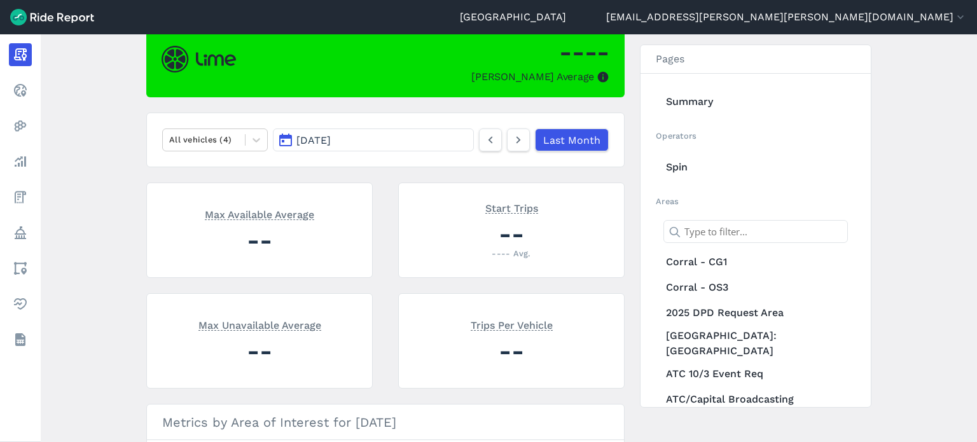
click at [146, 198] on div "Max Available Average --" at bounding box center [259, 230] width 226 height 95
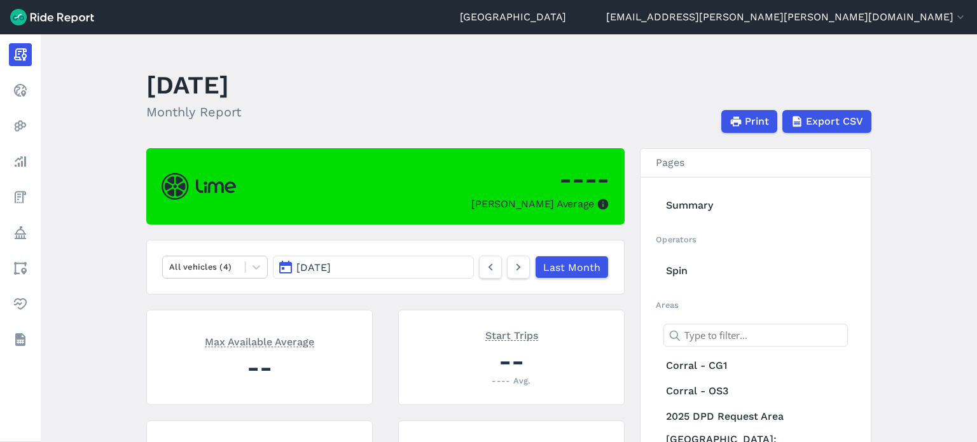
click at [136, 142] on main "[DATE] Monthly Report Print Export CSV ---- Max Parked Average All vehicles (4)…" at bounding box center [509, 238] width 936 height 408
click at [140, 124] on main "[DATE] Monthly Report Print Export CSV ---- Max Parked Average All vehicles (4)…" at bounding box center [509, 238] width 936 height 408
click at [89, 138] on main "[DATE] Monthly Report Print Export CSV ---- Max Parked Average All vehicles (4)…" at bounding box center [509, 238] width 936 height 408
click at [140, 157] on main "[DATE] Monthly Report Print Export CSV ---- Max Parked Average All vehicles (4)…" at bounding box center [509, 238] width 936 height 408
drag, startPoint x: 817, startPoint y: 70, endPoint x: 755, endPoint y: 2, distance: 91.9
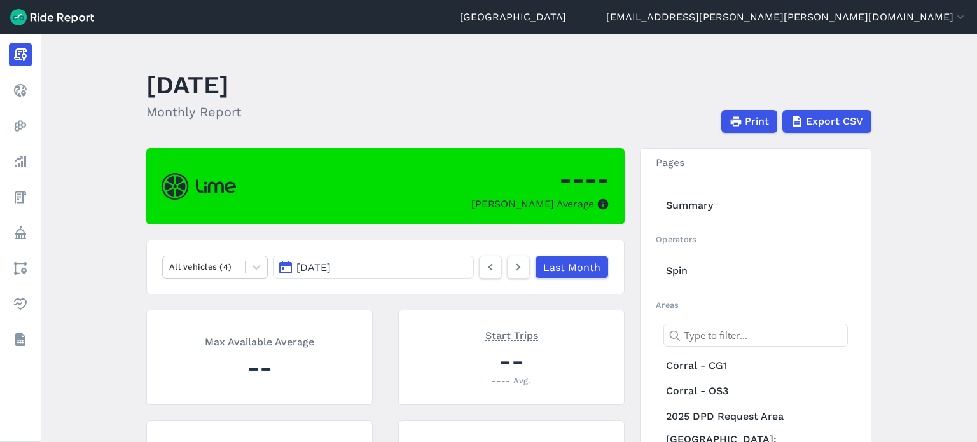
click at [817, 69] on header "[DATE] Monthly Report Print Export CSV" at bounding box center [516, 99] width 740 height 68
